Goal: Find specific page/section: Find specific page/section

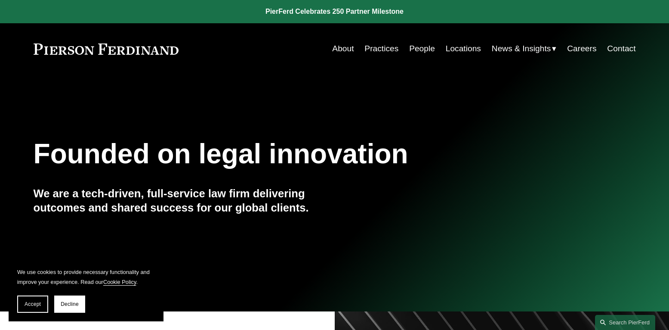
click at [464, 49] on link "Locations" at bounding box center [463, 48] width 35 height 16
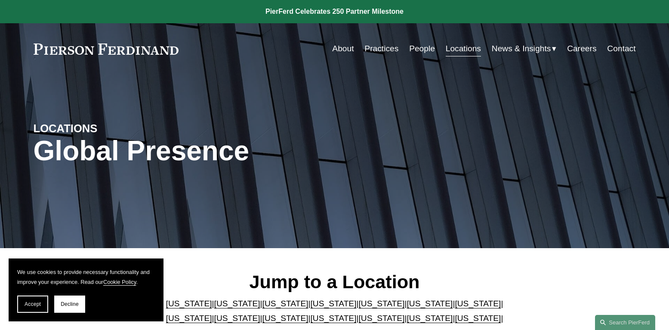
click at [414, 46] on link "People" at bounding box center [422, 48] width 26 height 16
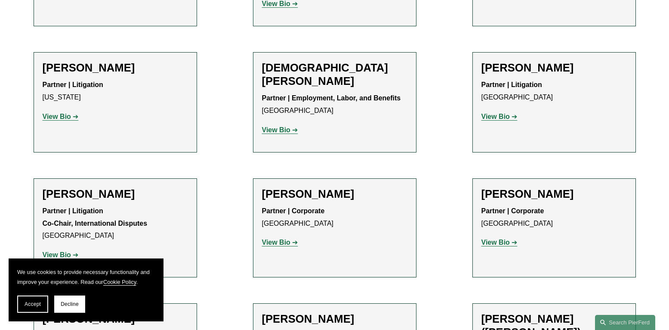
scroll to position [2444, 0]
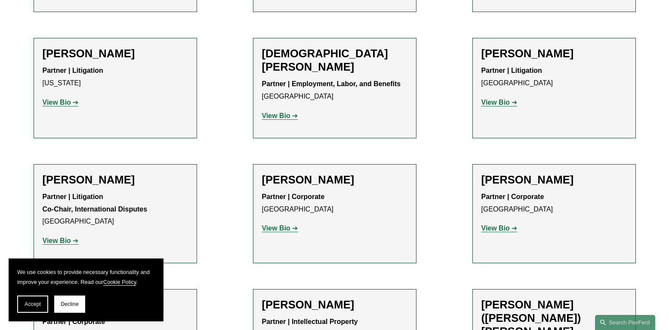
click at [499, 224] on strong "View Bio" at bounding box center [496, 227] width 28 height 7
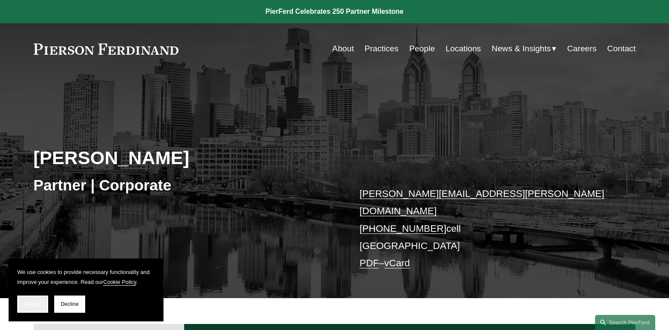
click at [22, 302] on button "Accept" at bounding box center [32, 303] width 31 height 17
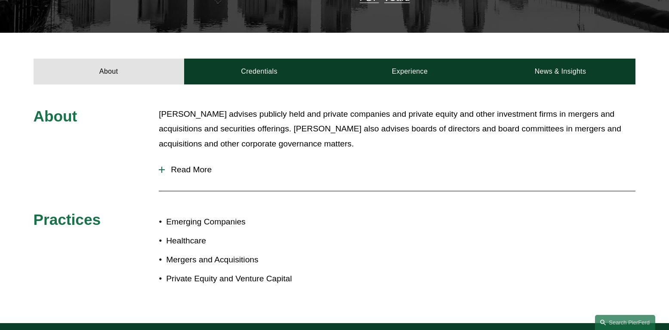
scroll to position [268, 0]
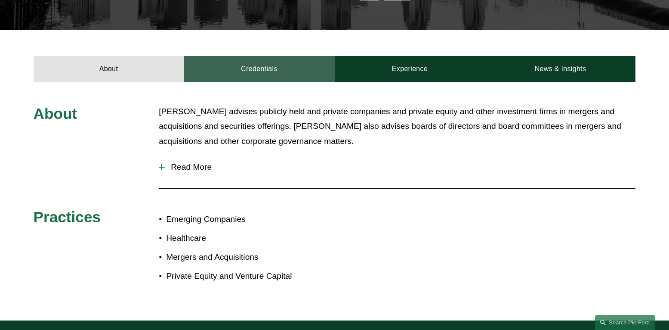
click at [258, 56] on link "Credentials" at bounding box center [259, 69] width 151 height 26
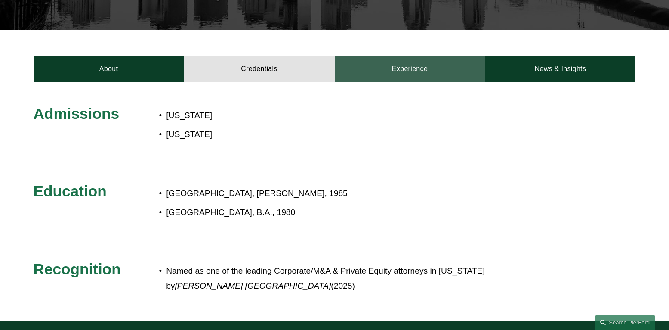
click at [408, 66] on link "Experience" at bounding box center [410, 69] width 151 height 26
